Goal: Task Accomplishment & Management: Manage account settings

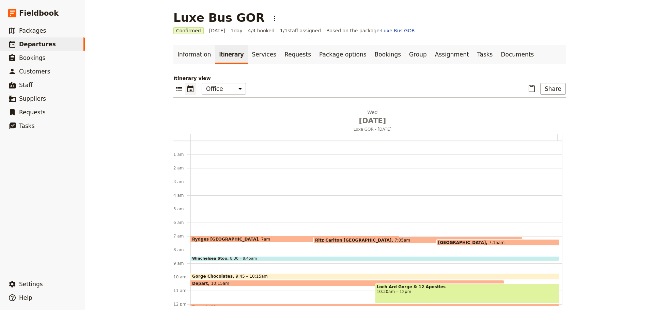
scroll to position [89, 0]
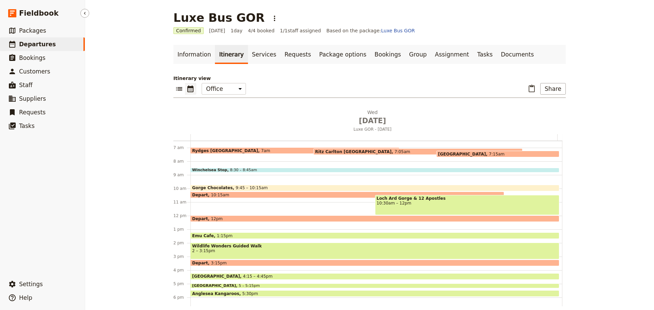
click at [24, 42] on span "Departures" at bounding box center [37, 44] width 37 height 7
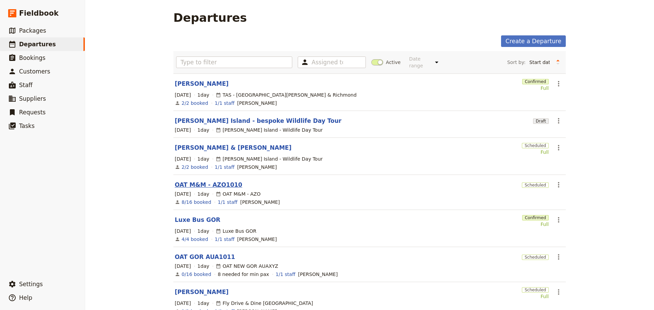
click at [204, 181] on link "OAT M&M - AZO1010" at bounding box center [208, 185] width 67 height 8
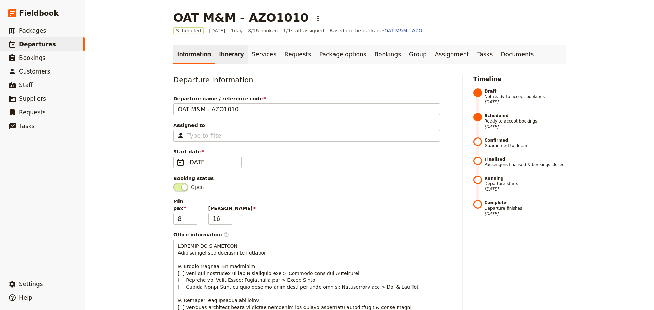
click at [216, 52] on link "Itinerary" at bounding box center [231, 54] width 33 height 19
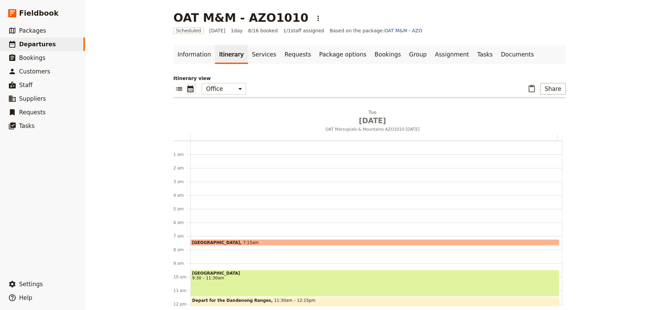
scroll to position [89, 0]
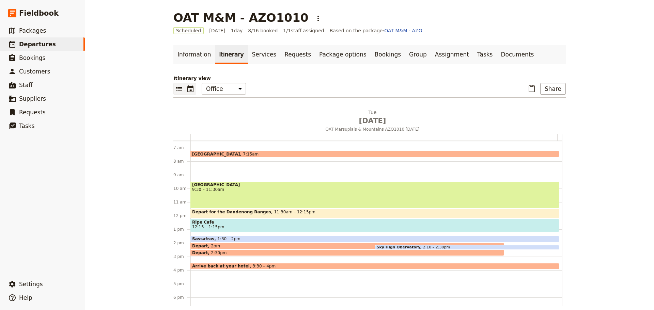
click at [175, 90] on icon "List view" at bounding box center [179, 89] width 8 height 8
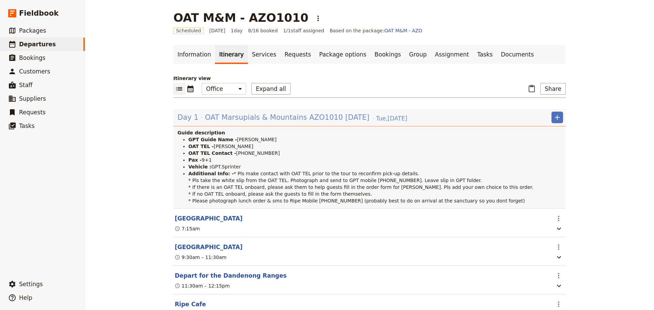
click at [299, 119] on span "OAT Marsupials & Mountains AZO1010 [DATE]" at bounding box center [287, 117] width 165 height 10
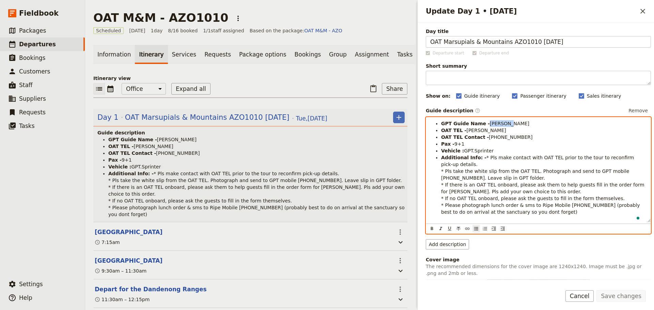
drag, startPoint x: 500, startPoint y: 125, endPoint x: 486, endPoint y: 126, distance: 14.4
click at [486, 126] on li "GPT Guide Name - [PERSON_NAME]" at bounding box center [543, 123] width 205 height 7
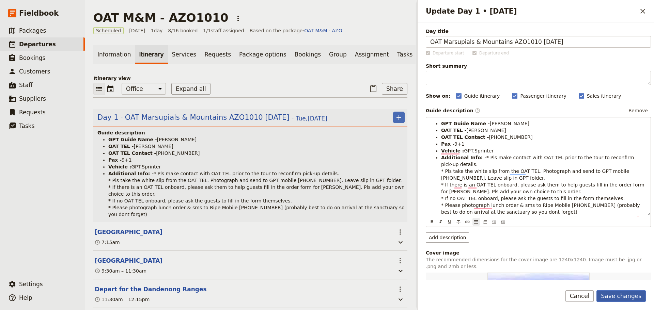
click at [523, 236] on button "Save changes" at bounding box center [621, 297] width 49 height 12
